Goal: Find specific page/section: Find specific page/section

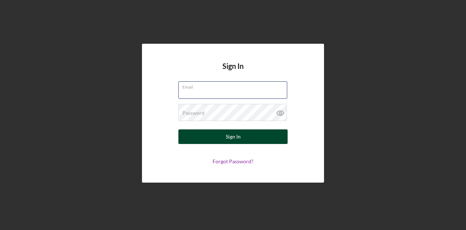
type input "[EMAIL_ADDRESS][DOMAIN_NAME]"
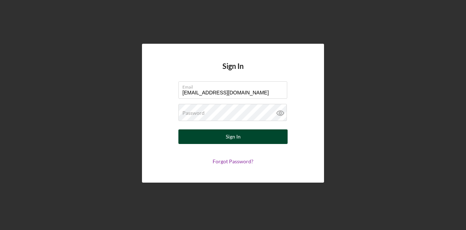
click at [234, 133] on div "Sign In" at bounding box center [233, 136] width 15 height 15
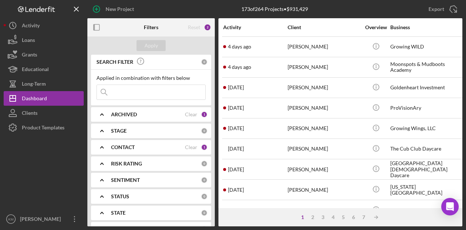
click at [153, 93] on input at bounding box center [151, 92] width 109 height 15
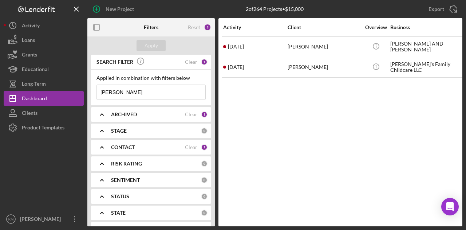
type input "muna omar"
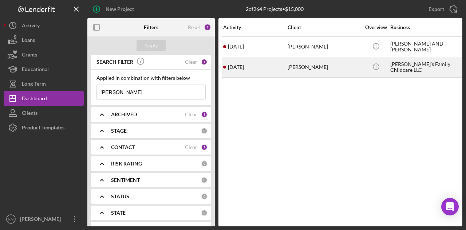
click at [269, 75] on div "2 months ago Hawo Omar" at bounding box center [255, 67] width 64 height 19
